Goal: Book appointment/travel/reservation

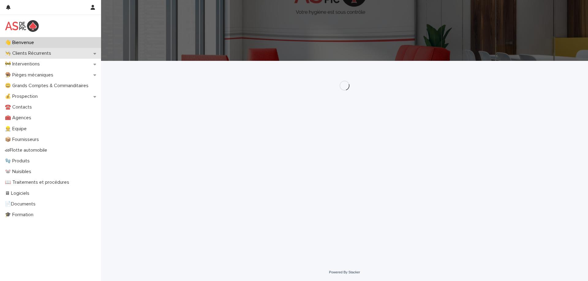
click at [43, 55] on p "👨‍🍳 Clients Récurrents" at bounding box center [29, 54] width 54 height 6
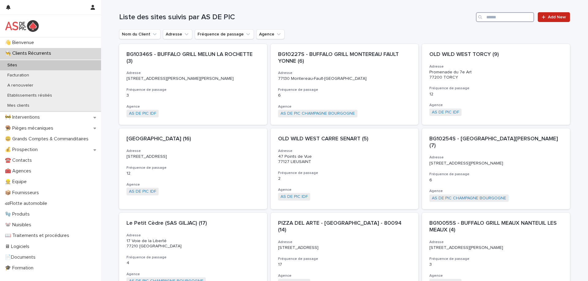
click at [499, 15] on input "Search" at bounding box center [505, 17] width 58 height 10
type input "*****"
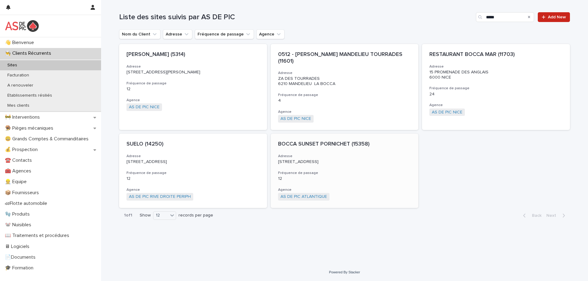
click at [306, 141] on p "BOCCA SUNSET PORNICHET (15358)" at bounding box center [344, 144] width 133 height 7
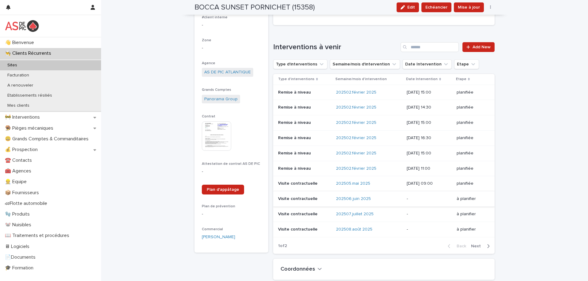
scroll to position [92, 0]
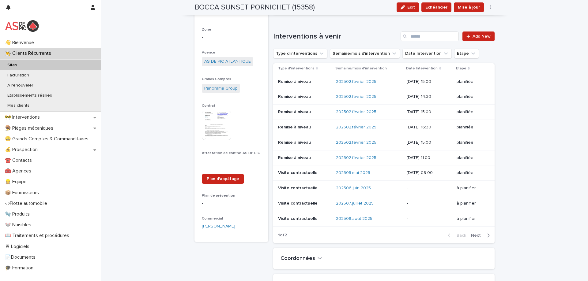
click at [487, 235] on icon "button" at bounding box center [488, 236] width 3 height 6
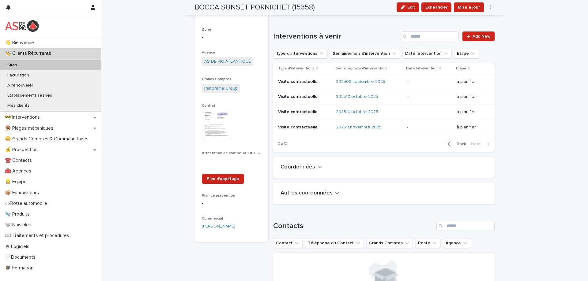
scroll to position [46, 0]
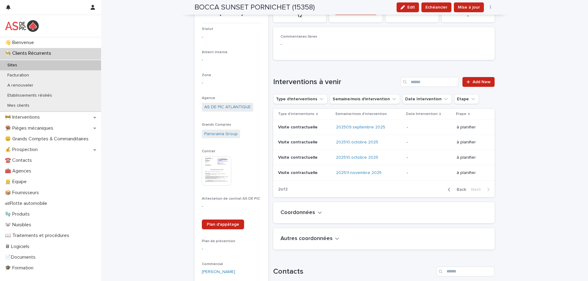
click at [464, 127] on p "à planifier" at bounding box center [471, 127] width 28 height 5
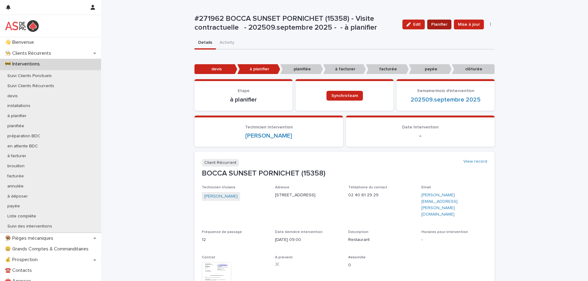
click at [443, 24] on span "Planifier" at bounding box center [439, 24] width 16 height 6
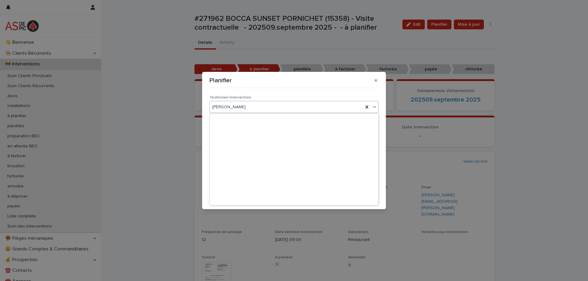
click at [373, 104] on icon at bounding box center [374, 107] width 6 height 6
type input "**********"
click at [249, 106] on div "[PERSON_NAME]" at bounding box center [286, 107] width 153 height 10
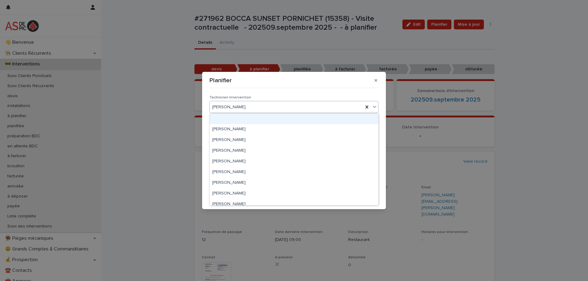
click at [249, 106] on div "[PERSON_NAME]" at bounding box center [286, 107] width 153 height 10
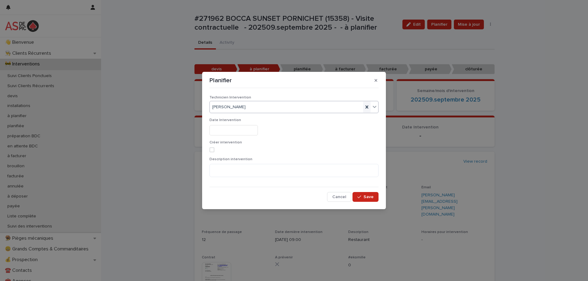
drag, startPoint x: 367, startPoint y: 107, endPoint x: 278, endPoint y: 98, distance: 88.7
click at [364, 107] on icon at bounding box center [367, 107] width 6 height 6
click at [253, 106] on div "Select..." at bounding box center [290, 107] width 161 height 10
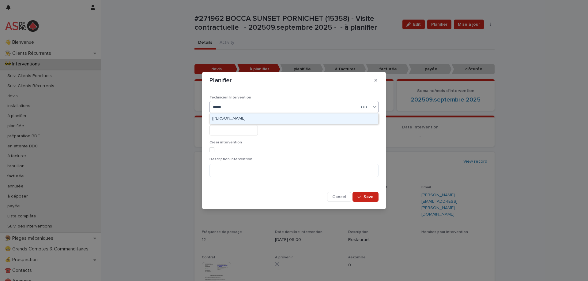
type input "******"
click at [242, 119] on div "[PERSON_NAME]" at bounding box center [294, 119] width 168 height 11
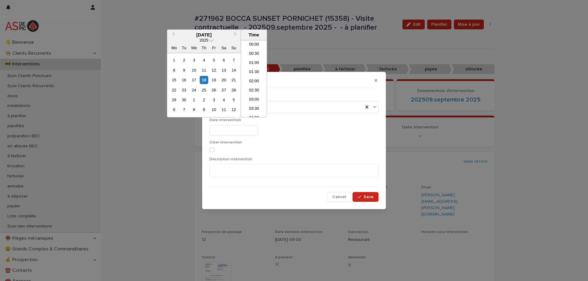
click at [235, 133] on input "text" at bounding box center [233, 130] width 48 height 11
click at [175, 88] on div "22" at bounding box center [174, 90] width 8 height 8
click at [254, 86] on li "12:00" at bounding box center [254, 87] width 26 height 9
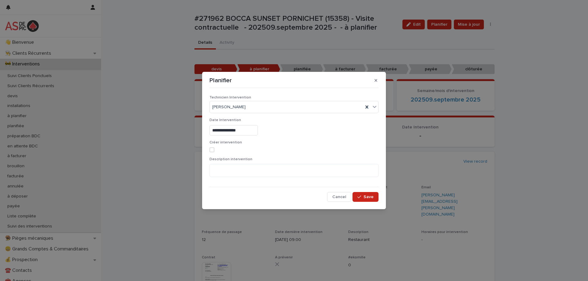
type input "**********"
drag, startPoint x: 212, startPoint y: 152, endPoint x: 220, endPoint y: 161, distance: 12.8
click at [212, 152] on span at bounding box center [211, 150] width 5 height 5
drag, startPoint x: 228, startPoint y: 172, endPoint x: 225, endPoint y: 166, distance: 7.1
click at [228, 172] on textarea at bounding box center [293, 170] width 169 height 13
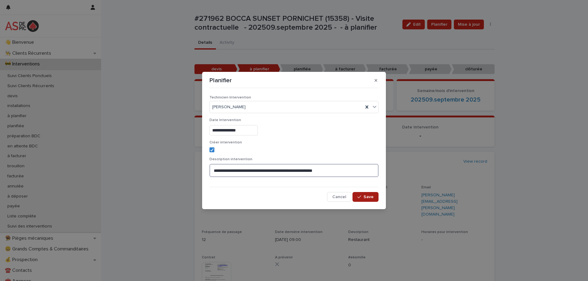
type textarea "**********"
click at [370, 197] on span "Save" at bounding box center [369, 197] width 10 height 4
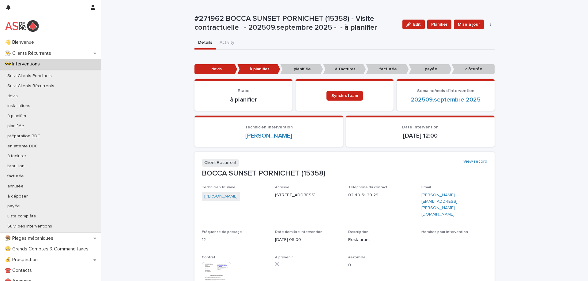
click at [305, 71] on p "planifiée" at bounding box center [301, 69] width 43 height 10
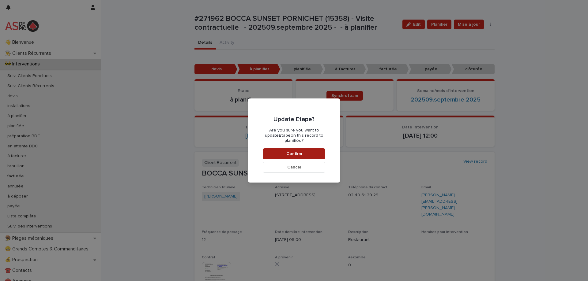
click at [296, 152] on span "Confirm" at bounding box center [294, 154] width 16 height 4
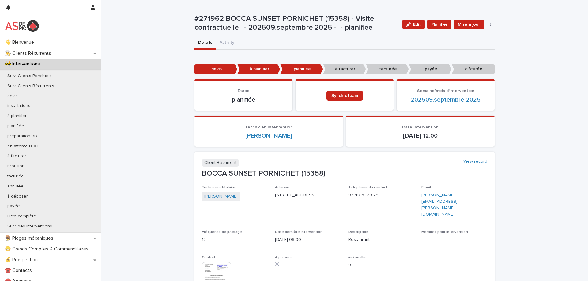
scroll to position [51, 0]
